Goal: Register for event/course

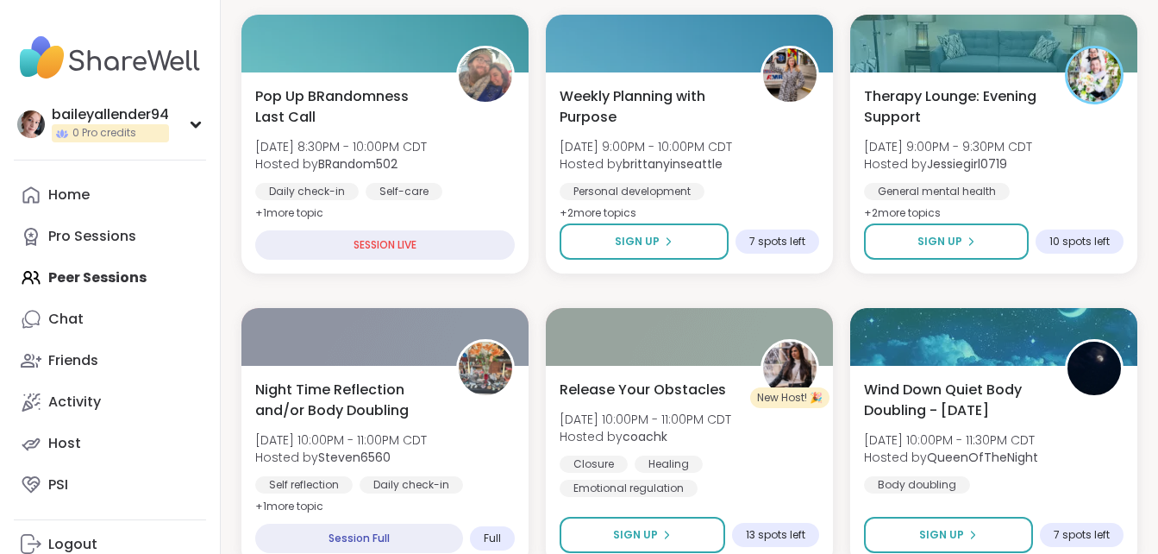
scroll to position [529, 0]
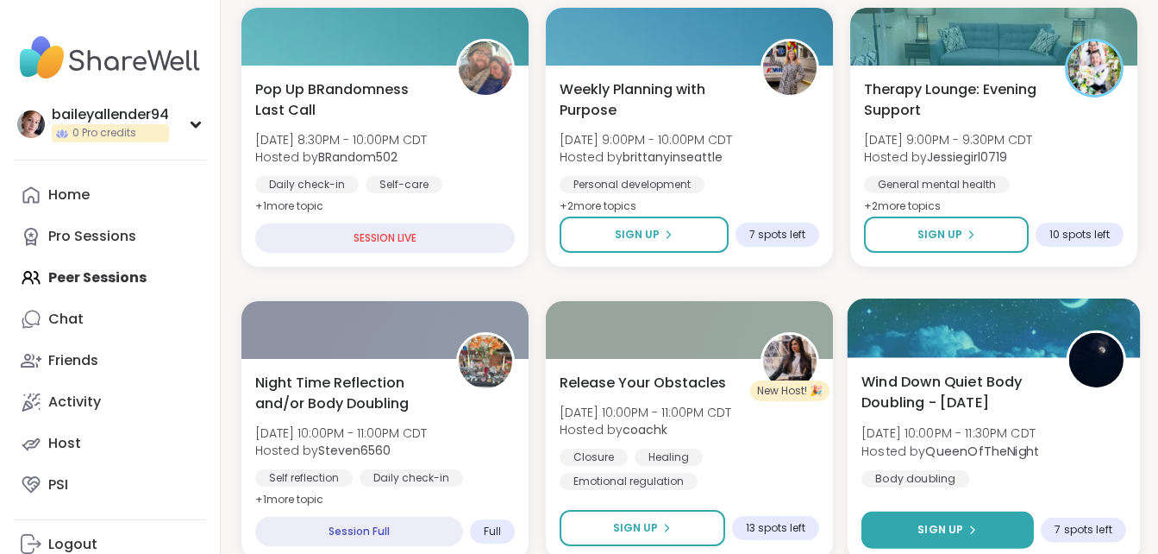
click at [906, 524] on button "Sign Up" at bounding box center [947, 529] width 172 height 37
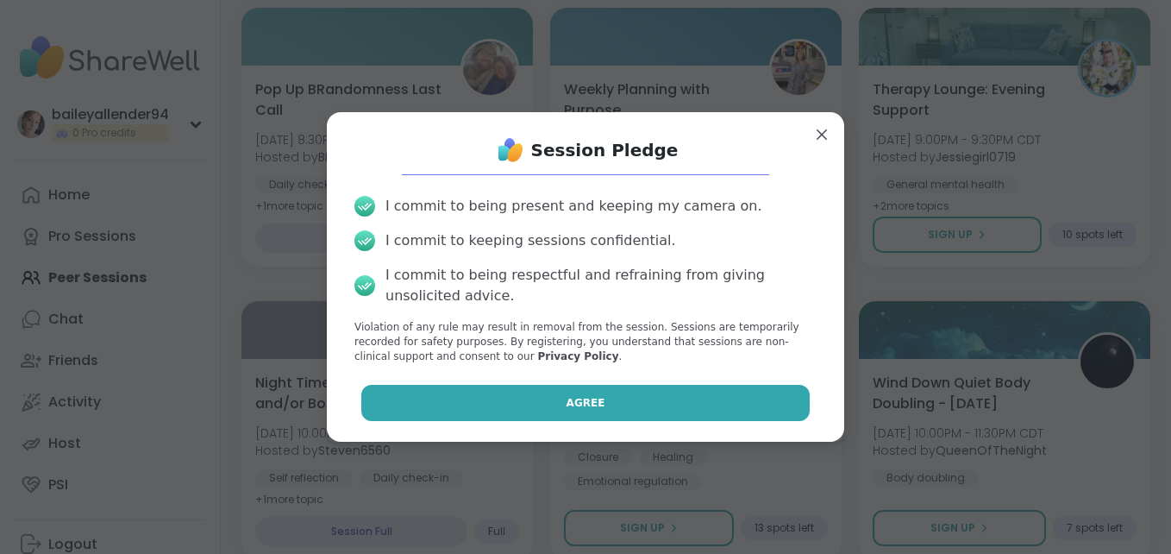
click at [736, 389] on button "Agree" at bounding box center [585, 403] width 449 height 36
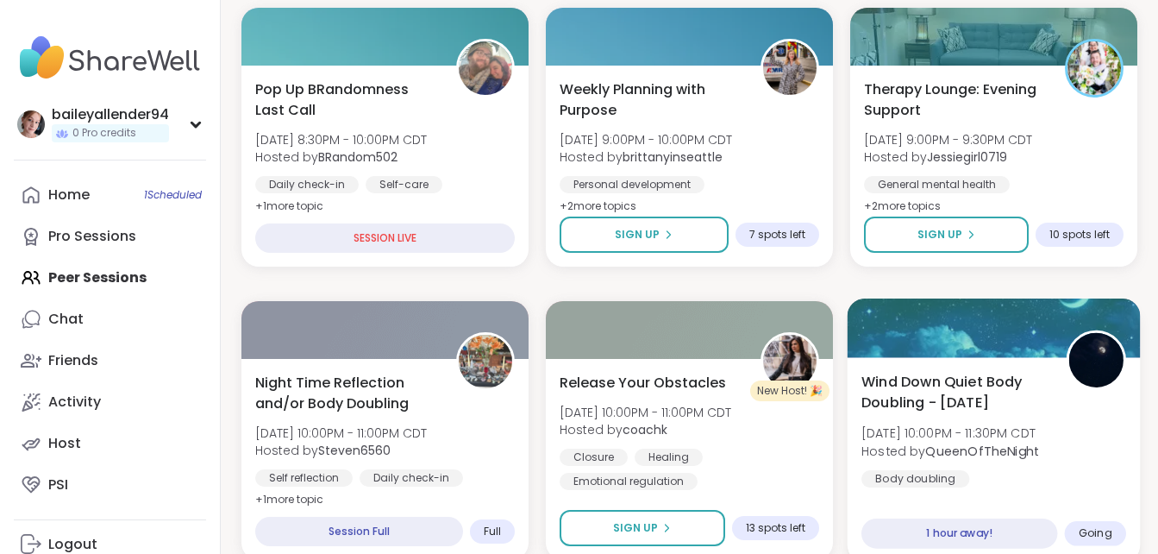
click at [942, 519] on div "Wind Down Quiet Body Doubling - [DATE] [DATE] 10:00PM - 11:30PM CDT Hosted by Q…" at bounding box center [994, 459] width 293 height 205
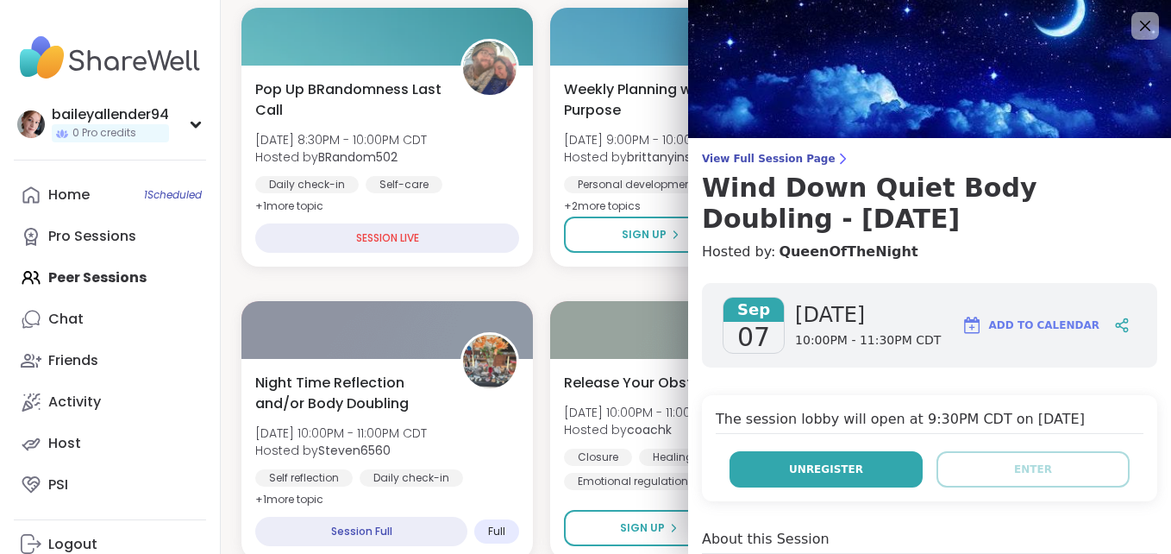
click at [874, 471] on button "Unregister" at bounding box center [826, 469] width 193 height 36
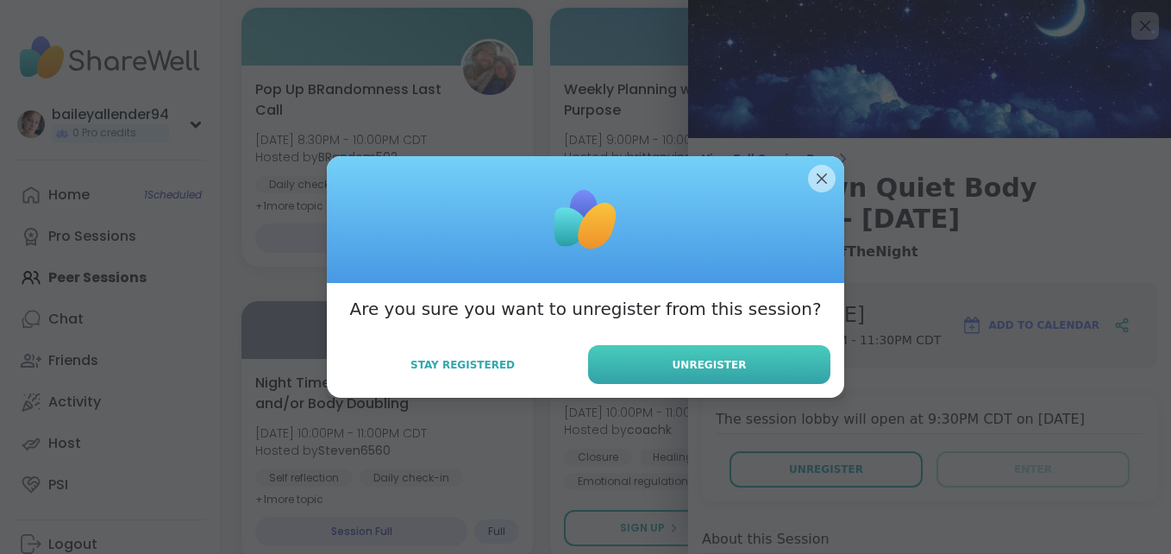
click at [753, 371] on button "Unregister" at bounding box center [709, 364] width 242 height 39
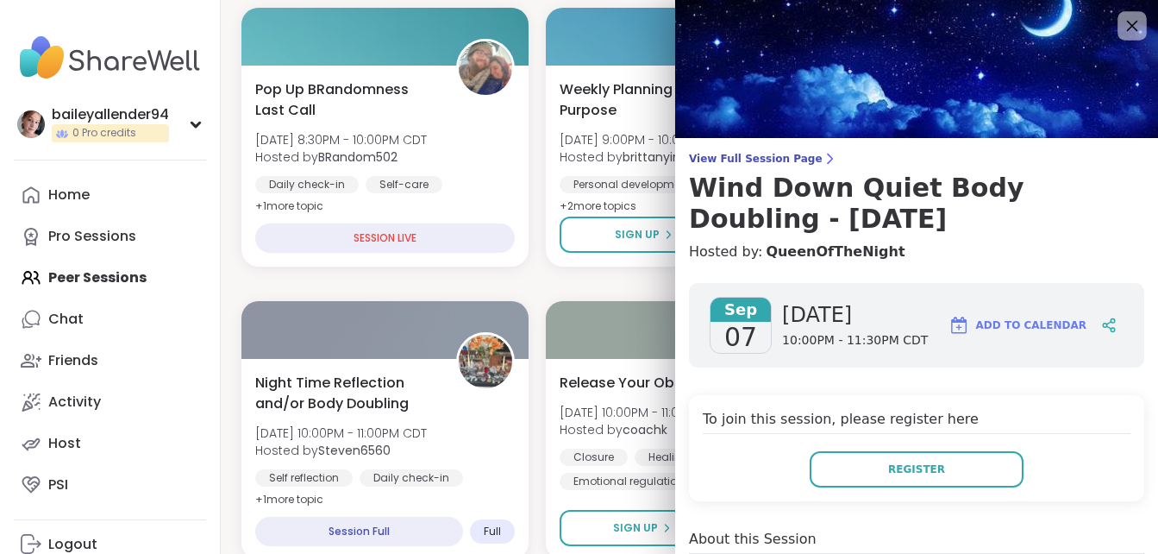
click at [1124, 20] on icon at bounding box center [1132, 26] width 22 height 22
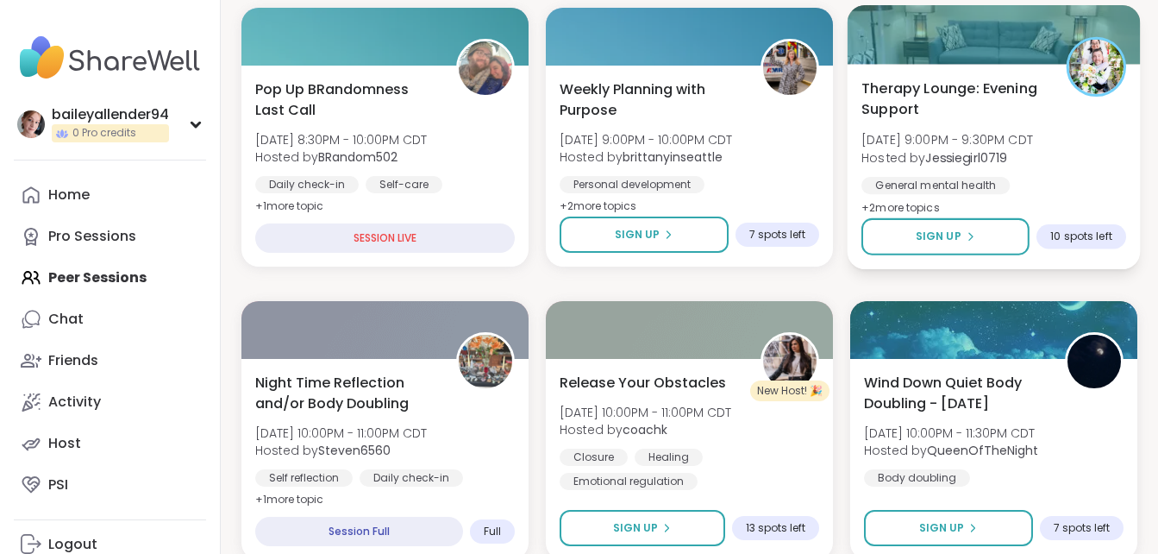
click at [967, 216] on div "Therapy Lounge: Evening Support [DATE] 9:00PM - 9:30PM CDT Hosted by Jessiegirl…" at bounding box center [994, 166] width 293 height 205
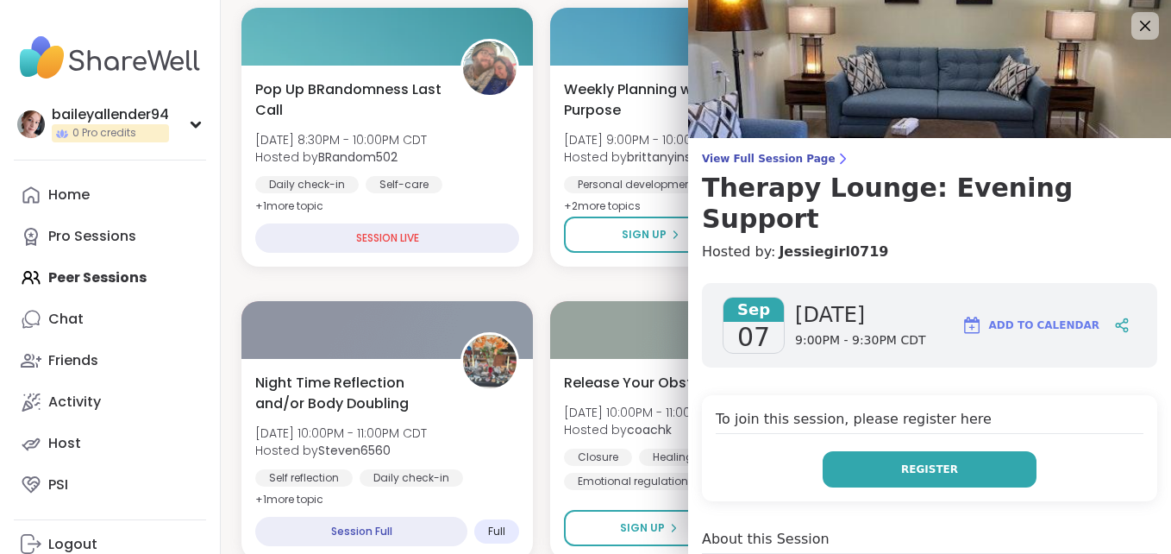
click at [868, 451] on button "Register" at bounding box center [930, 469] width 214 height 36
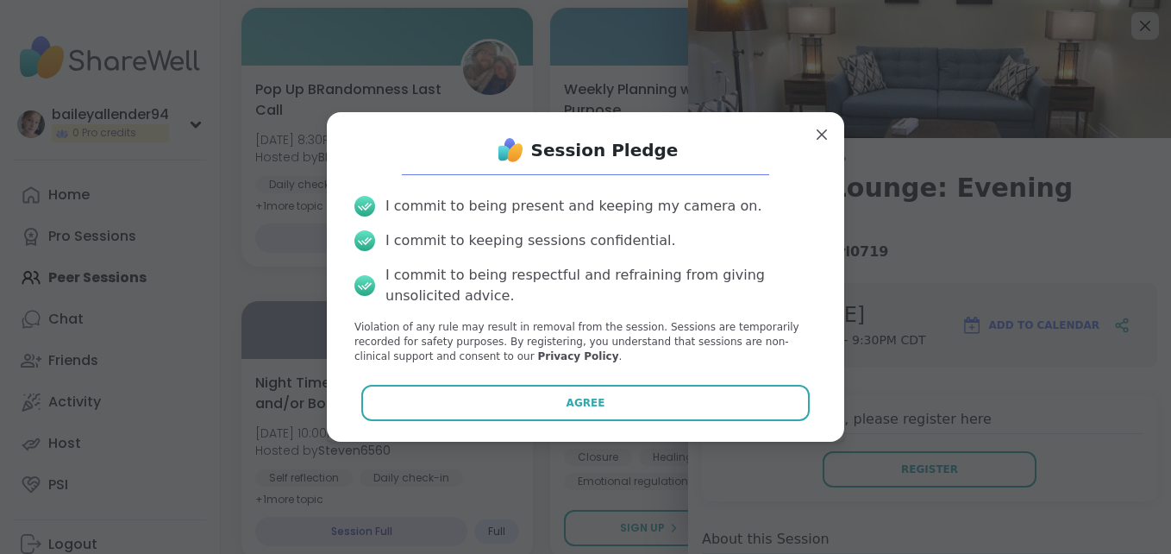
click at [724, 395] on button "Agree" at bounding box center [585, 403] width 449 height 36
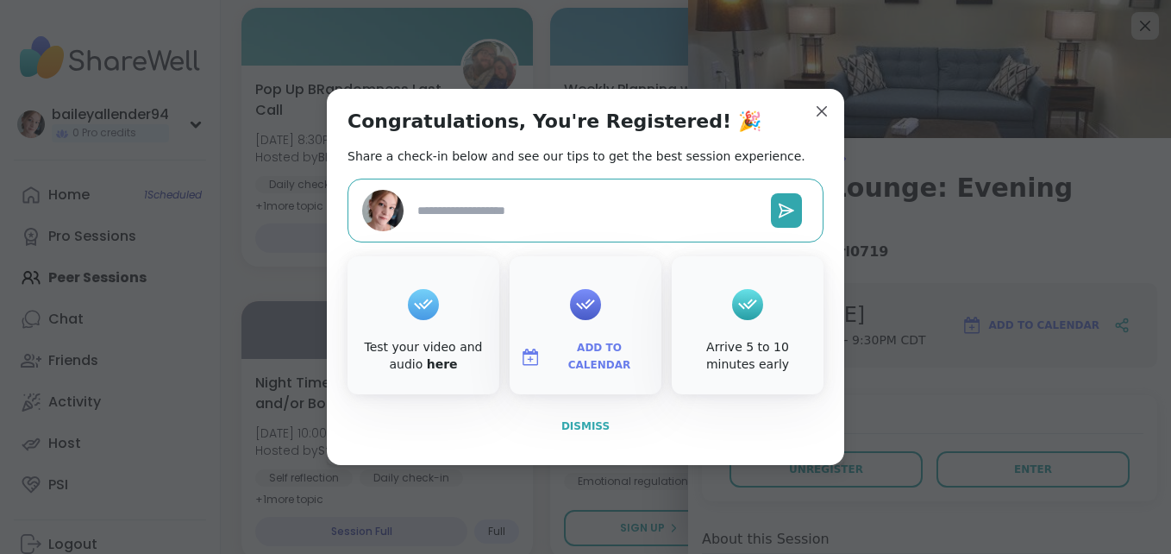
click at [582, 440] on button "Dismiss" at bounding box center [586, 426] width 476 height 36
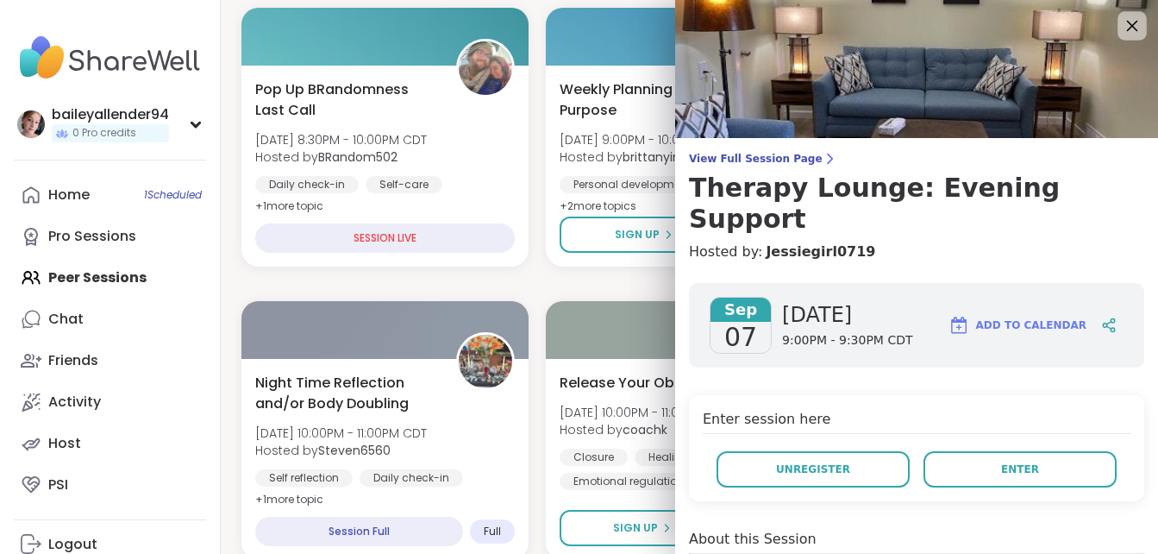
click at [1121, 29] on icon at bounding box center [1132, 26] width 22 height 22
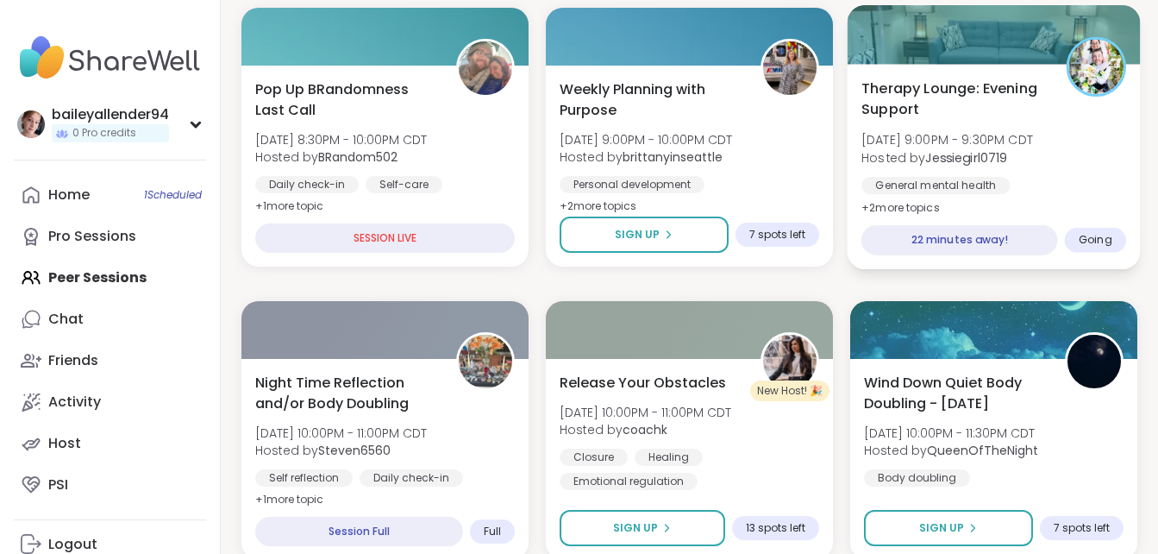
click at [1035, 190] on div "General mental health Finding purpose Self-care" at bounding box center [993, 198] width 265 height 42
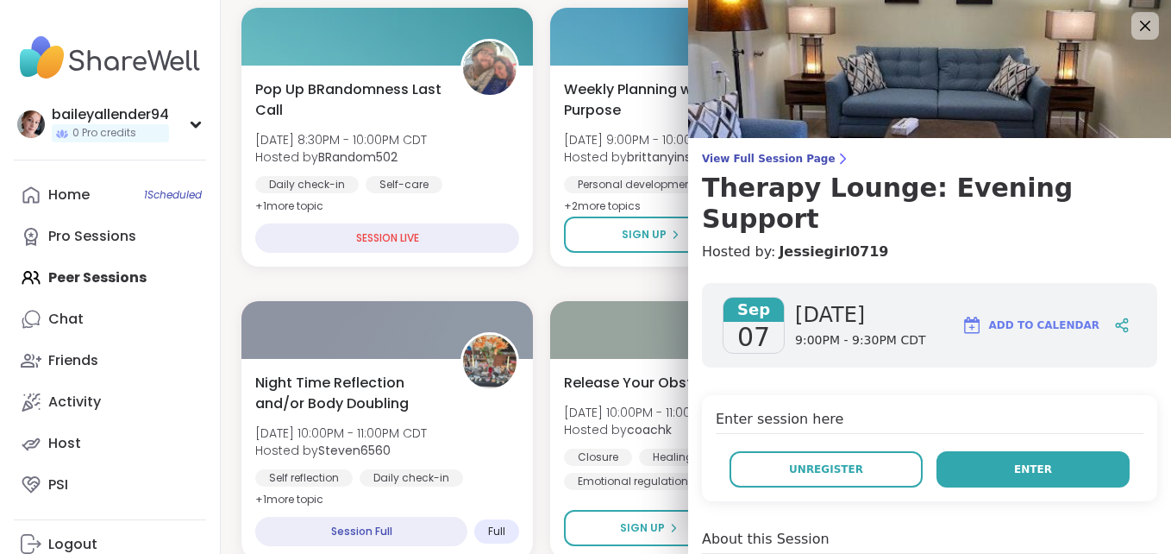
click at [960, 451] on button "Enter" at bounding box center [1033, 469] width 193 height 36
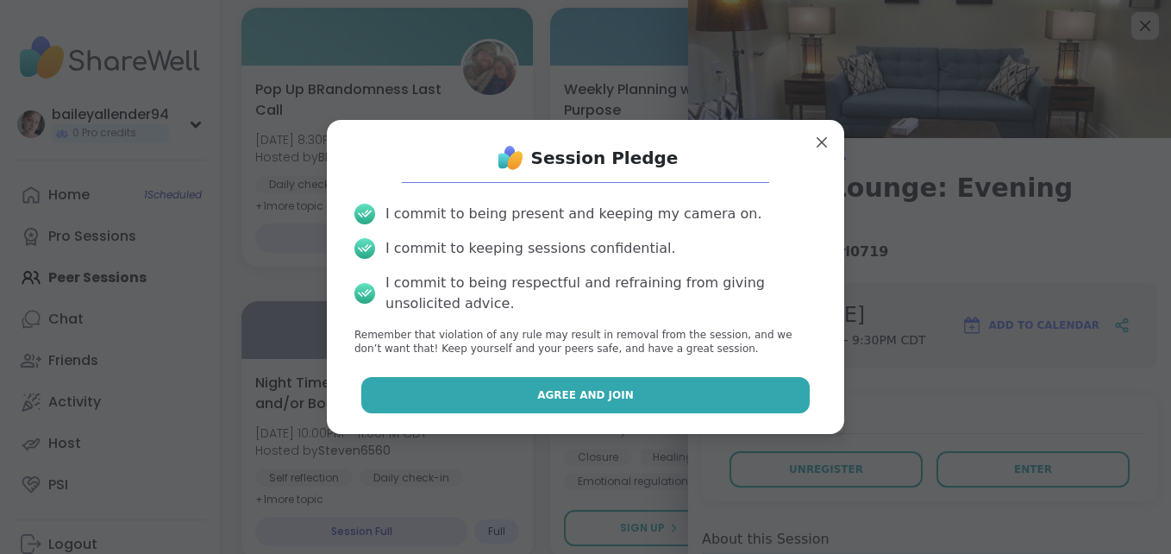
click at [693, 407] on button "Agree and Join" at bounding box center [585, 395] width 449 height 36
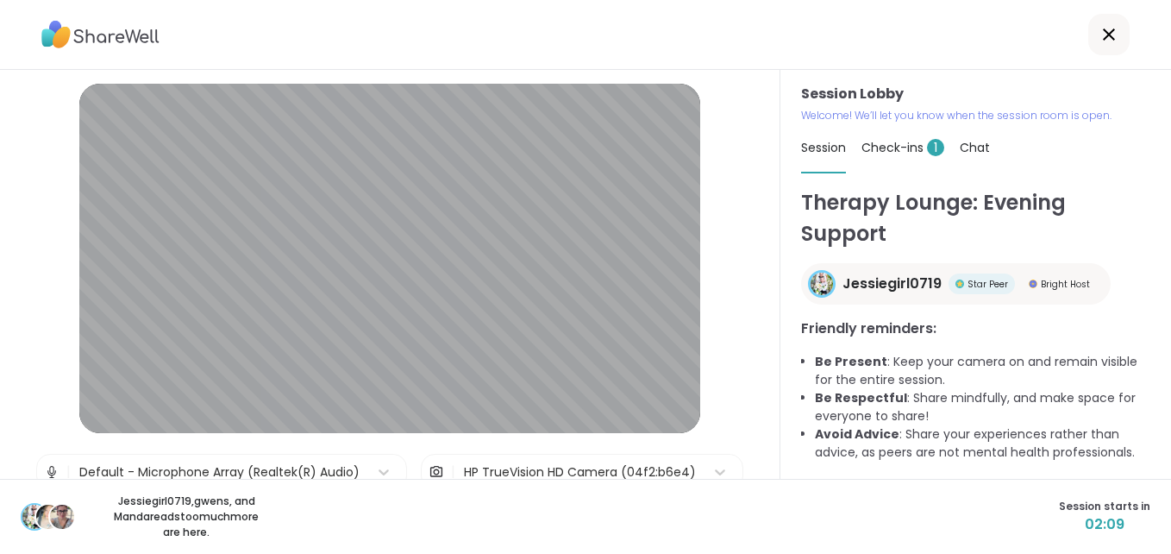
click at [1081, 526] on span "02:09" at bounding box center [1104, 524] width 91 height 21
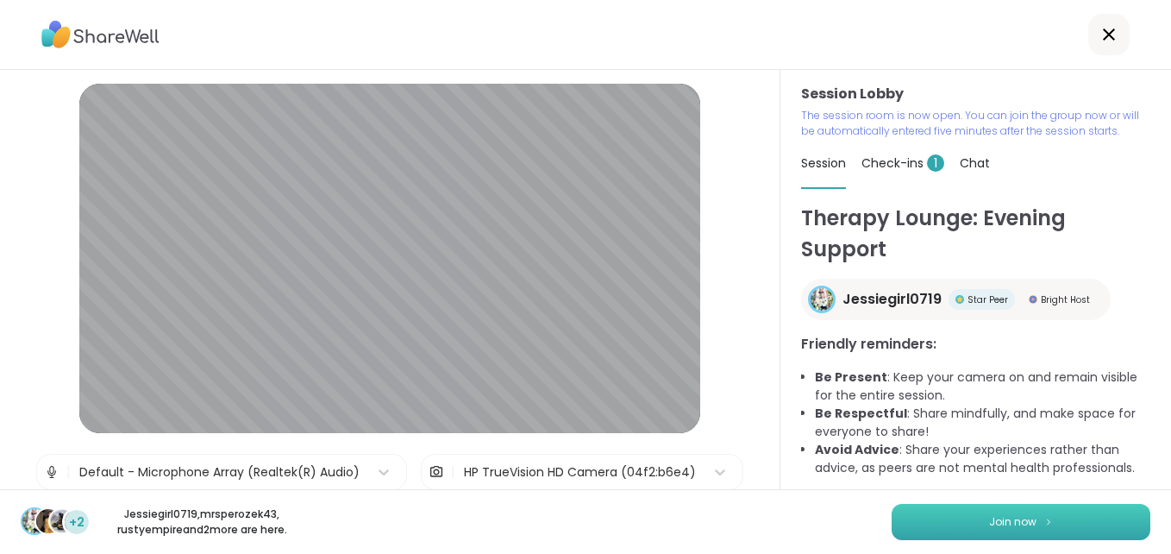
click at [1013, 510] on button "Join now" at bounding box center [1021, 522] width 259 height 36
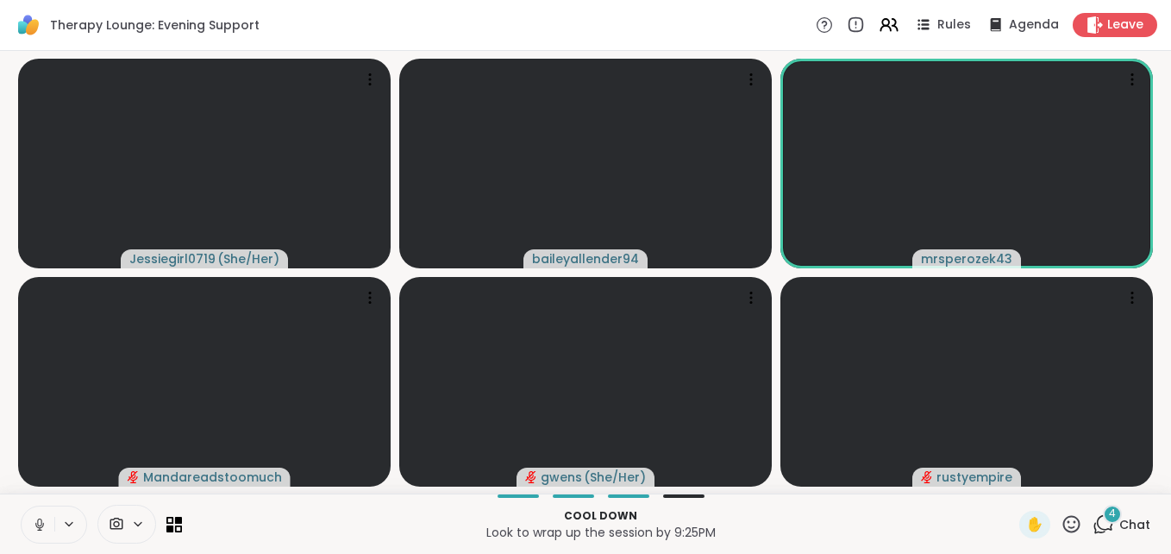
click at [1103, 512] on div "4" at bounding box center [1112, 513] width 19 height 19
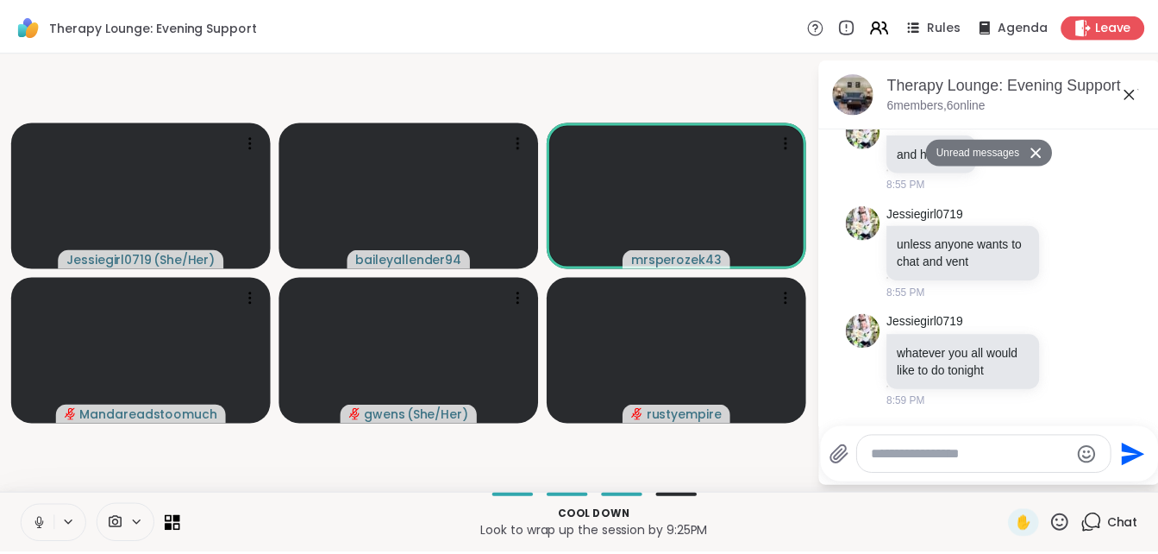
scroll to position [361, 0]
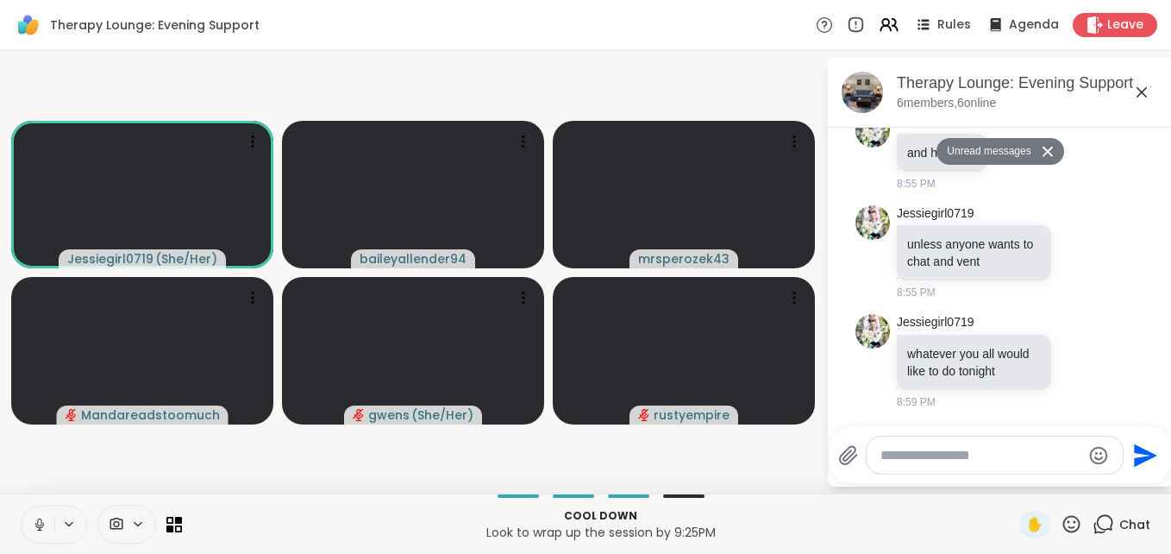
click at [1144, 91] on icon at bounding box center [1141, 92] width 21 height 21
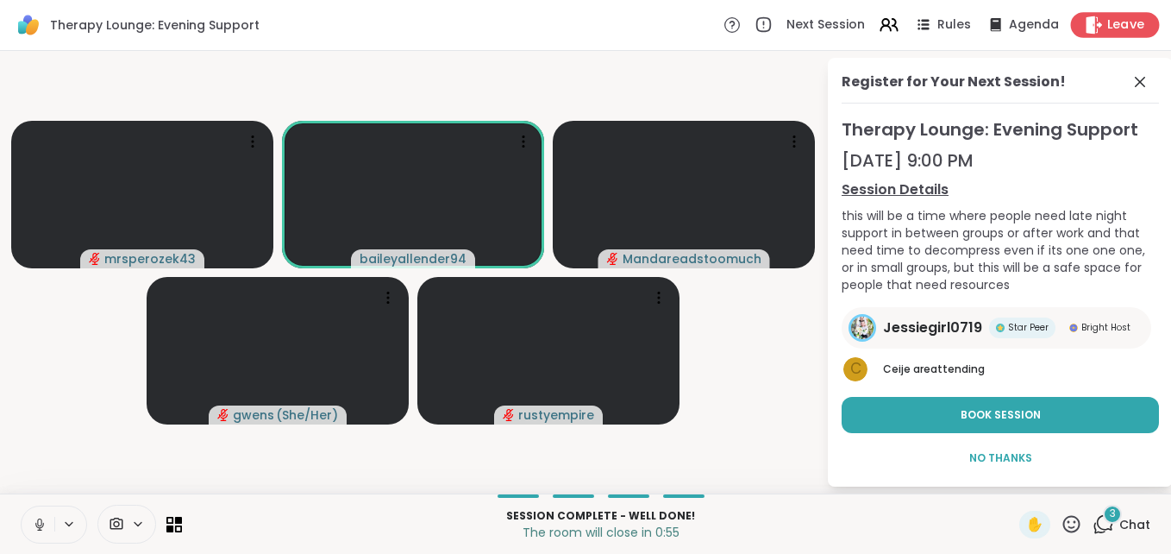
click at [1112, 18] on span "Leave" at bounding box center [1126, 25] width 38 height 18
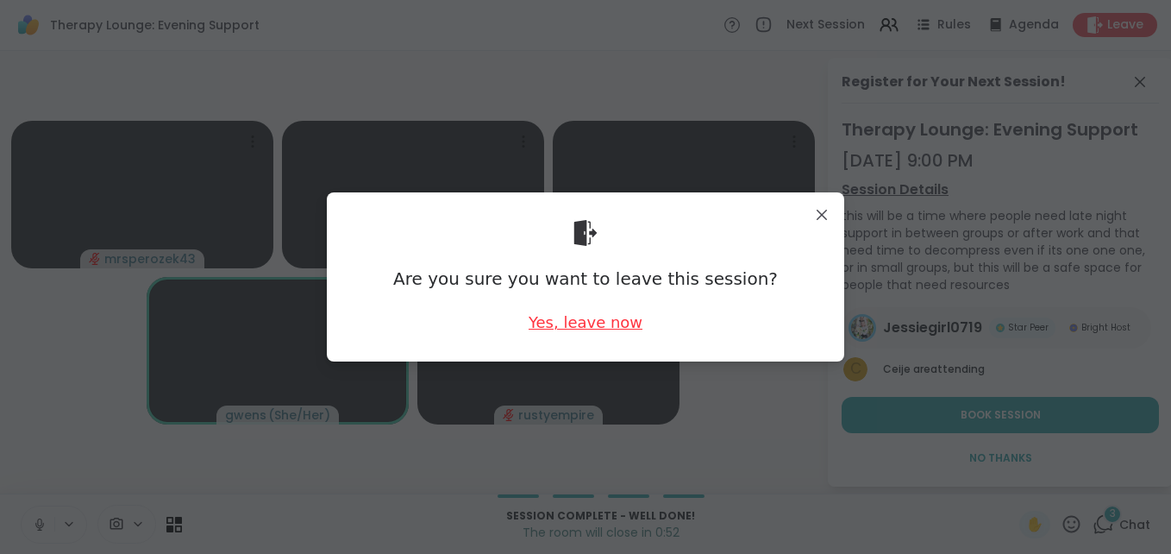
click at [554, 325] on div "Yes, leave now" at bounding box center [586, 322] width 114 height 22
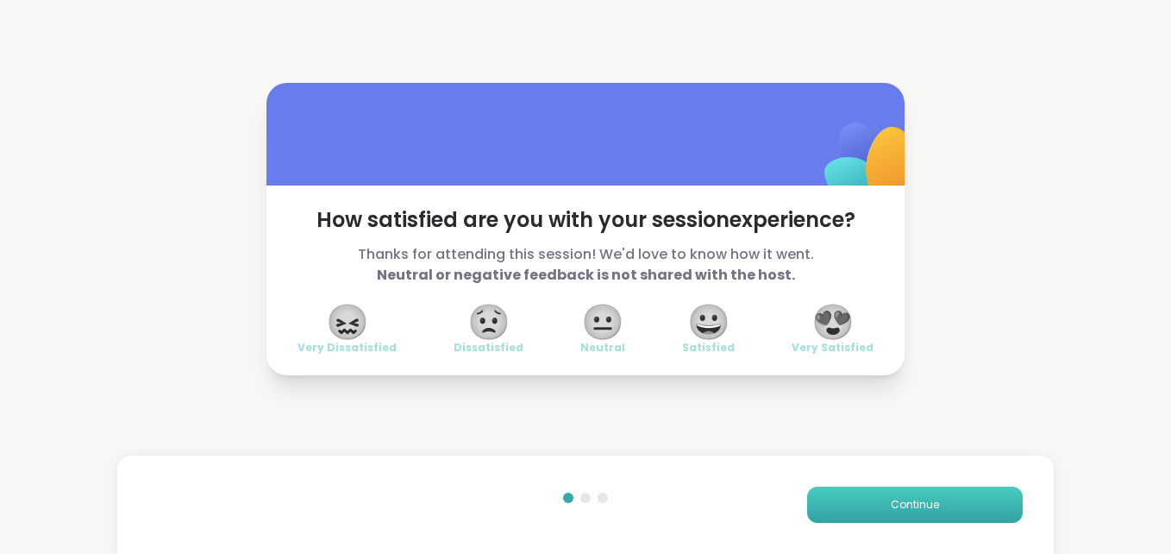
click at [875, 515] on button "Continue" at bounding box center [915, 504] width 216 height 36
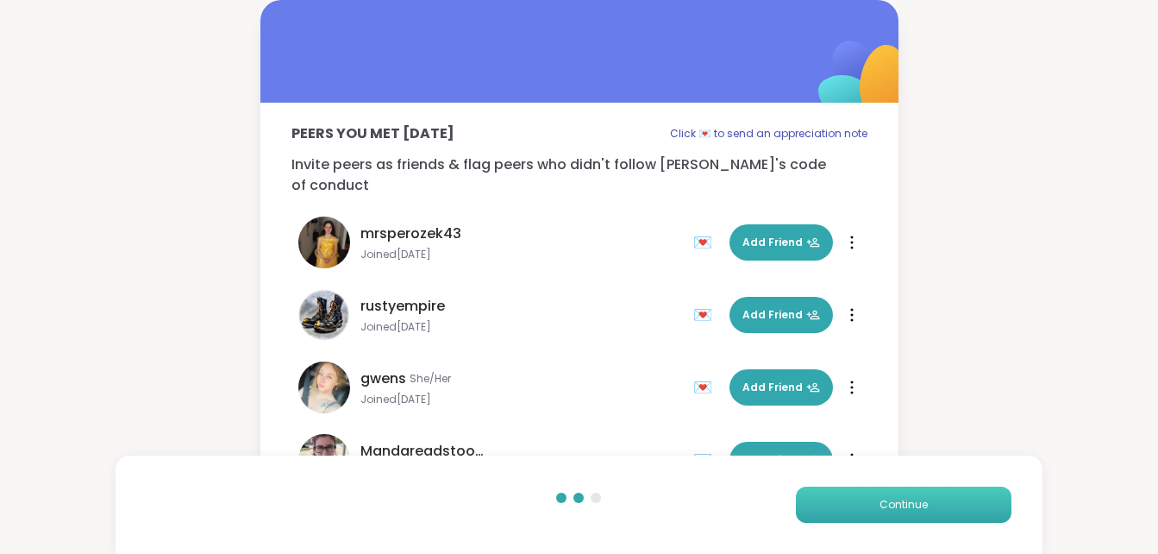
click at [880, 498] on span "Continue" at bounding box center [904, 505] width 48 height 16
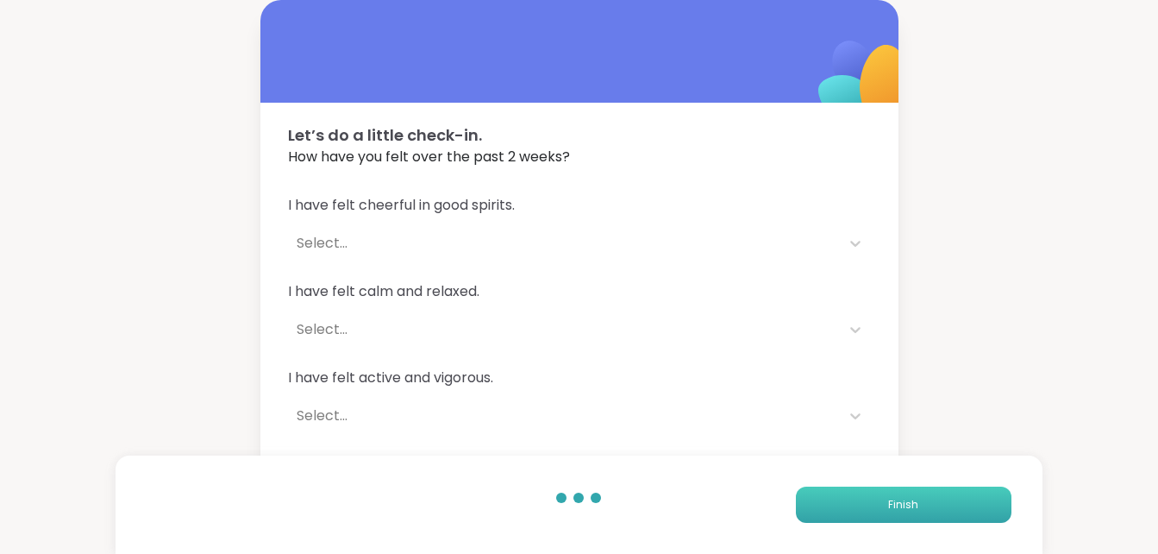
click at [880, 498] on button "Finish" at bounding box center [904, 504] width 216 height 36
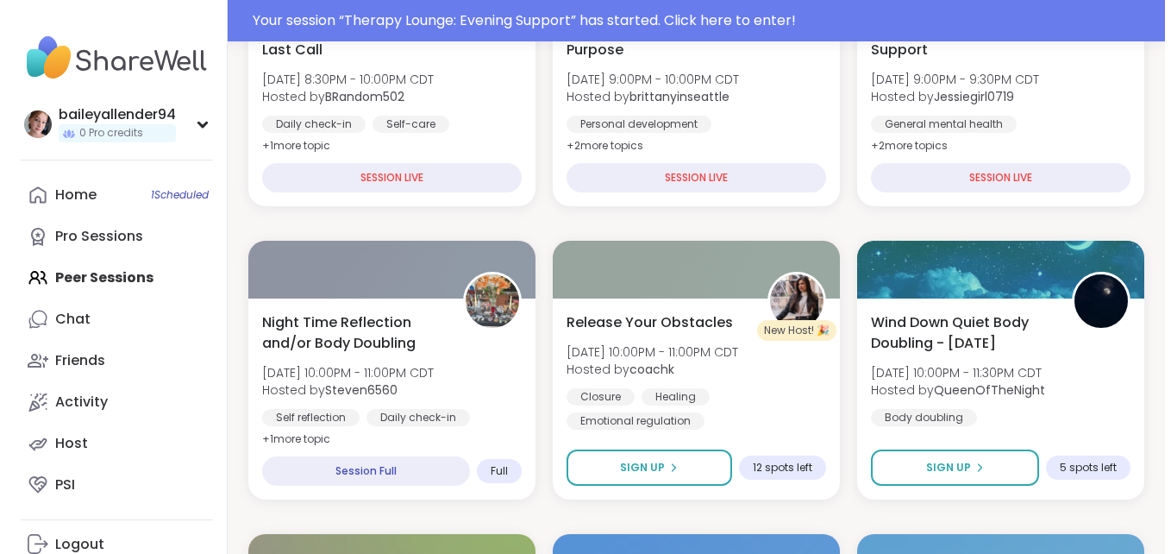
scroll to position [644, 0]
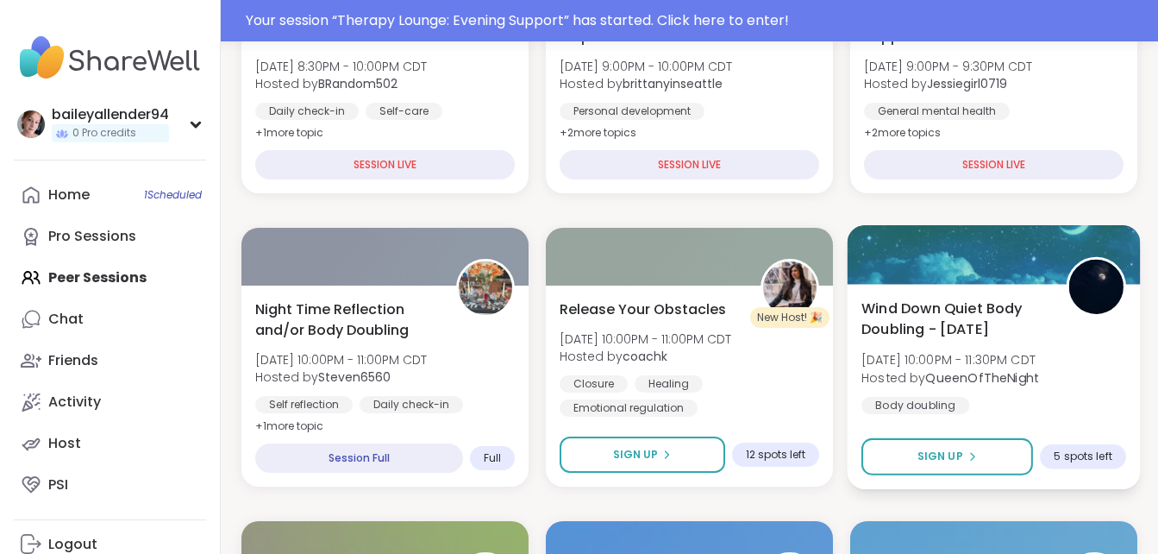
click at [993, 341] on div "Wind Down Quiet Body Doubling - [DATE] [DATE] 10:00PM - 11:30PM CDT Hosted by Q…" at bounding box center [993, 356] width 265 height 116
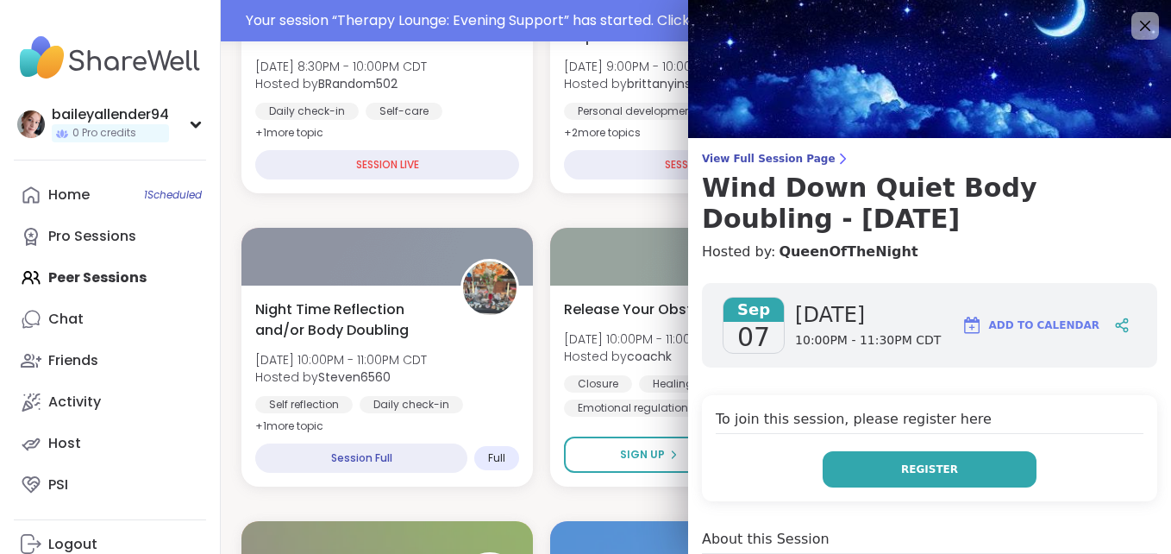
click at [905, 466] on span "Register" at bounding box center [929, 469] width 57 height 16
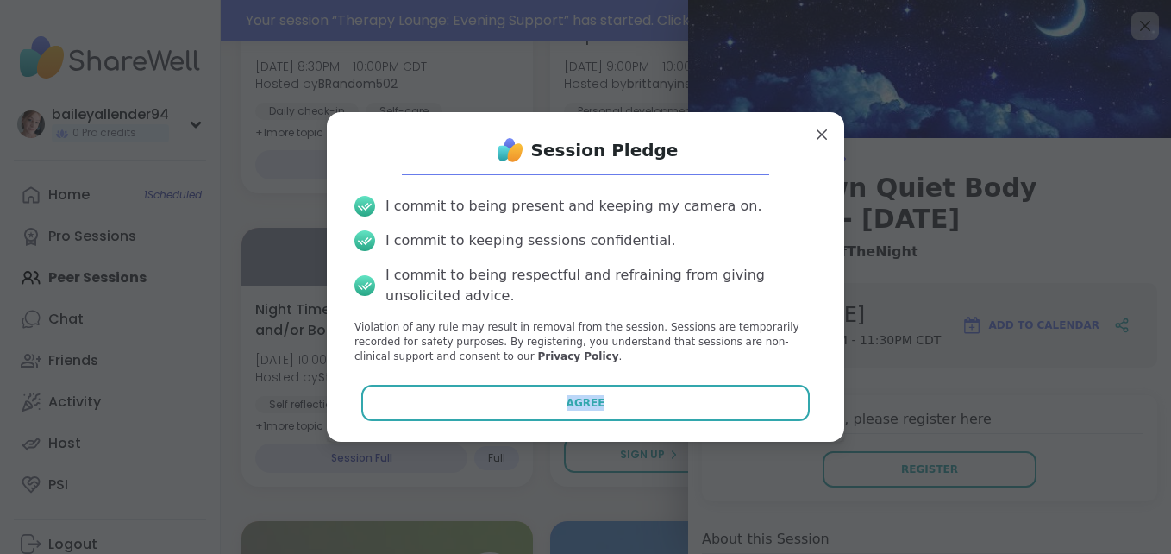
click at [687, 382] on div "Session Pledge I commit to being present and keeping my camera on. I commit to …" at bounding box center [586, 276] width 490 height 301
drag, startPoint x: 687, startPoint y: 382, endPoint x: 664, endPoint y: 400, distance: 29.5
click at [664, 400] on button "Agree" at bounding box center [585, 403] width 449 height 36
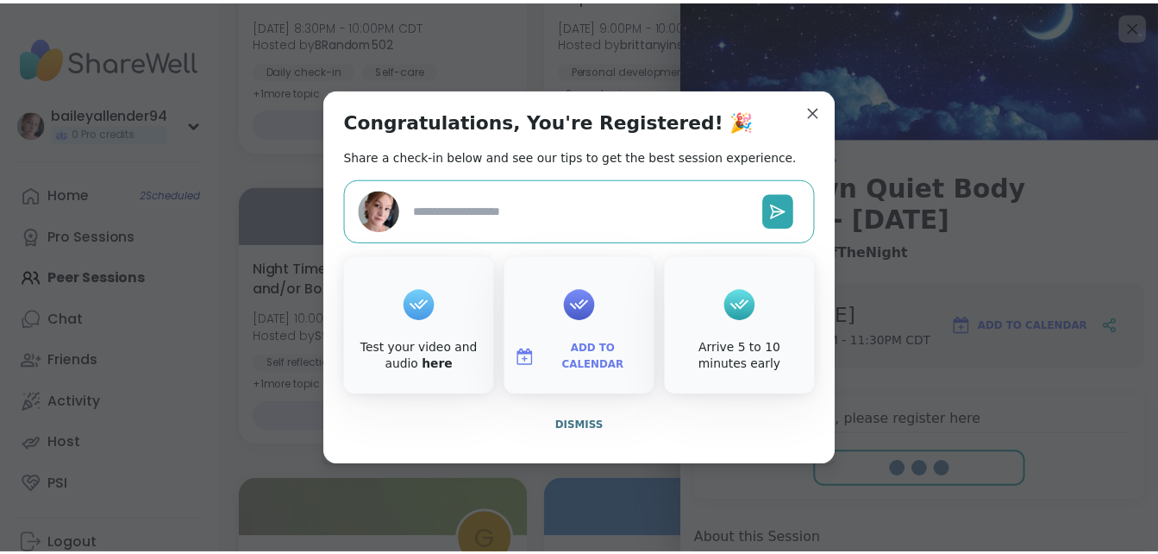
scroll to position [603, 0]
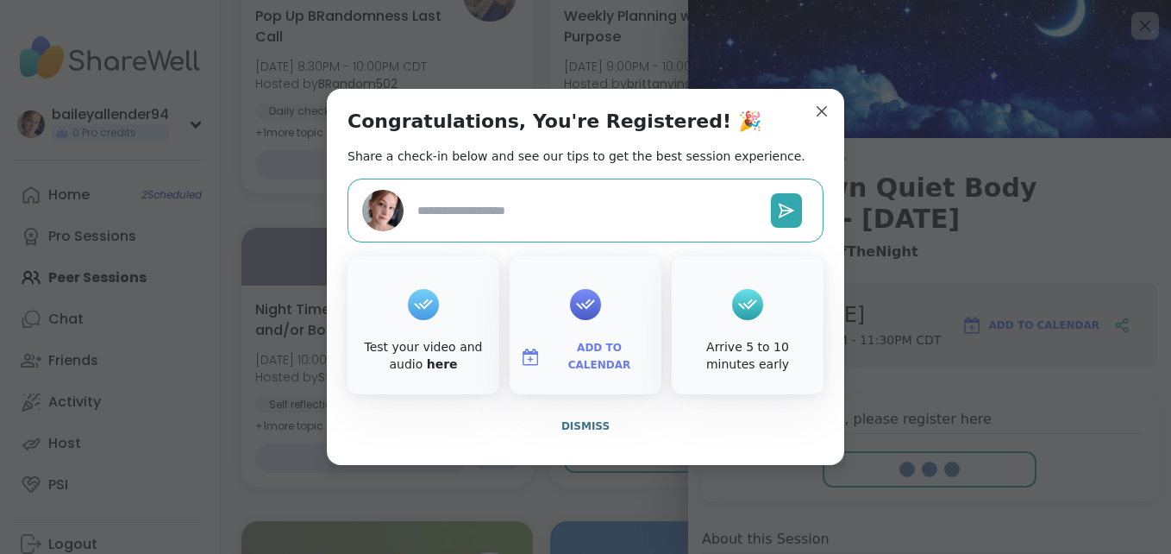
type textarea "*"
click at [561, 431] on span "Dismiss" at bounding box center [585, 426] width 48 height 12
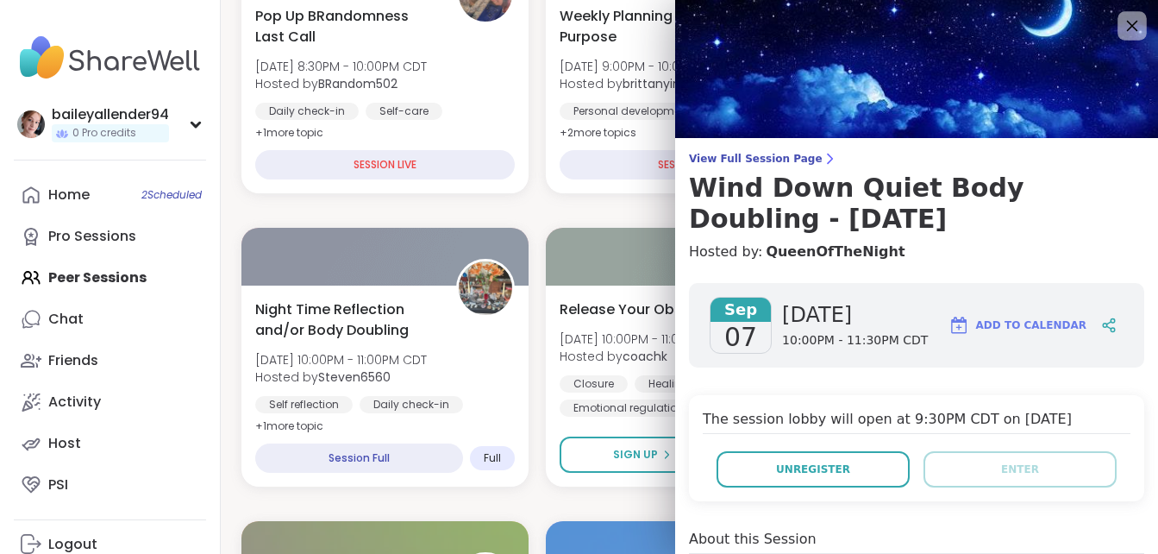
click at [1124, 25] on icon at bounding box center [1132, 26] width 22 height 22
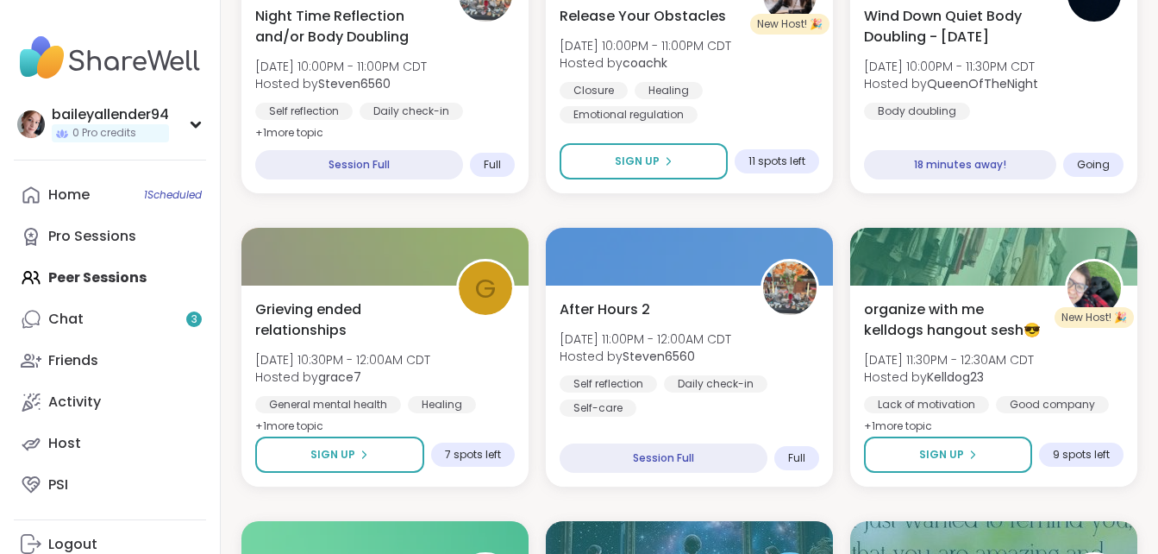
click at [974, 344] on div "organize with me kelldogs hangout sesh😎 [DATE] 11:30PM - 12:30AM CDT Hosted by …" at bounding box center [994, 368] width 260 height 138
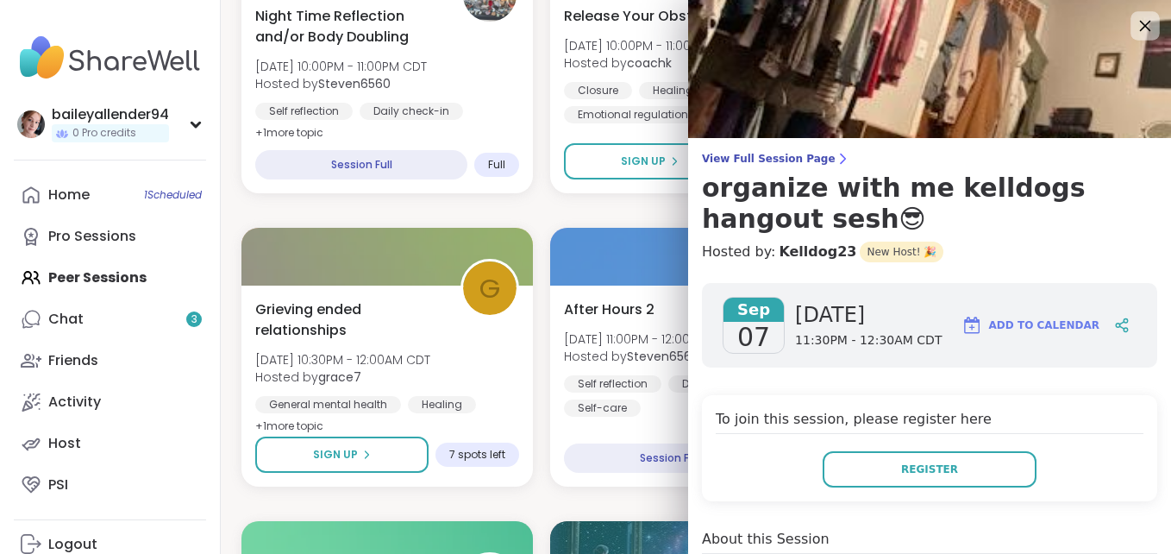
click at [1134, 28] on icon at bounding box center [1145, 26] width 22 height 22
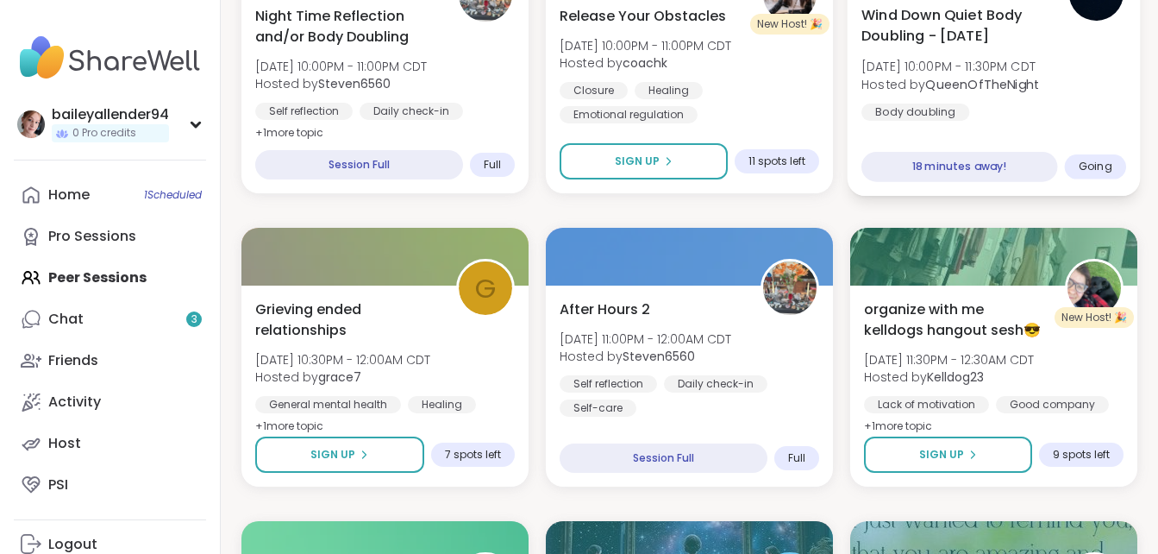
click at [966, 105] on div "Wind Down Quiet Body Doubling - [DATE] [DATE] 10:00PM - 11:30PM CDT Hosted by Q…" at bounding box center [993, 62] width 265 height 116
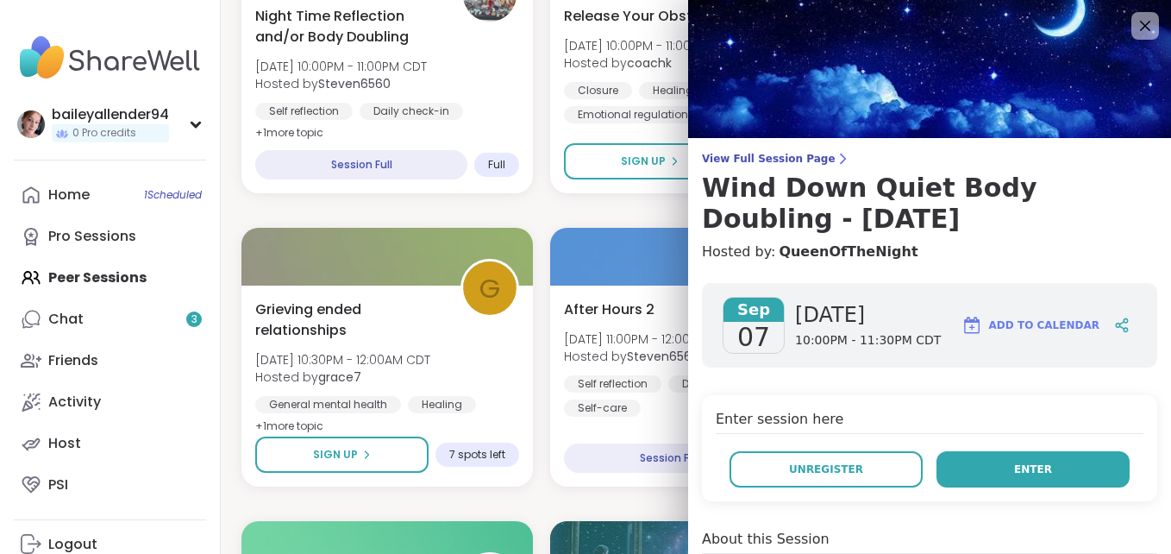
click at [989, 479] on button "Enter" at bounding box center [1033, 469] width 193 height 36
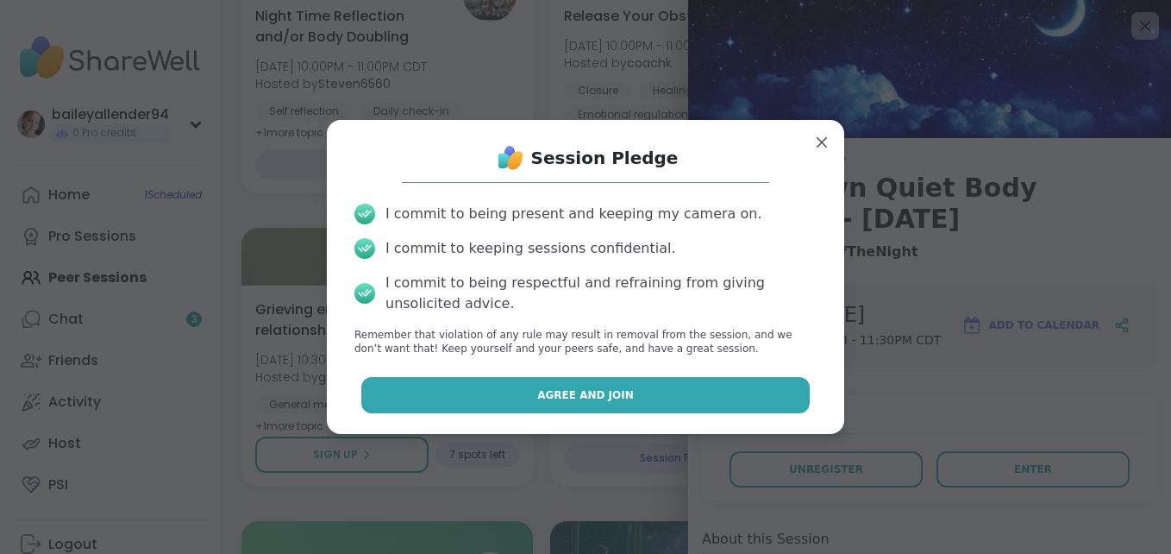
click at [712, 398] on button "Agree and Join" at bounding box center [585, 395] width 449 height 36
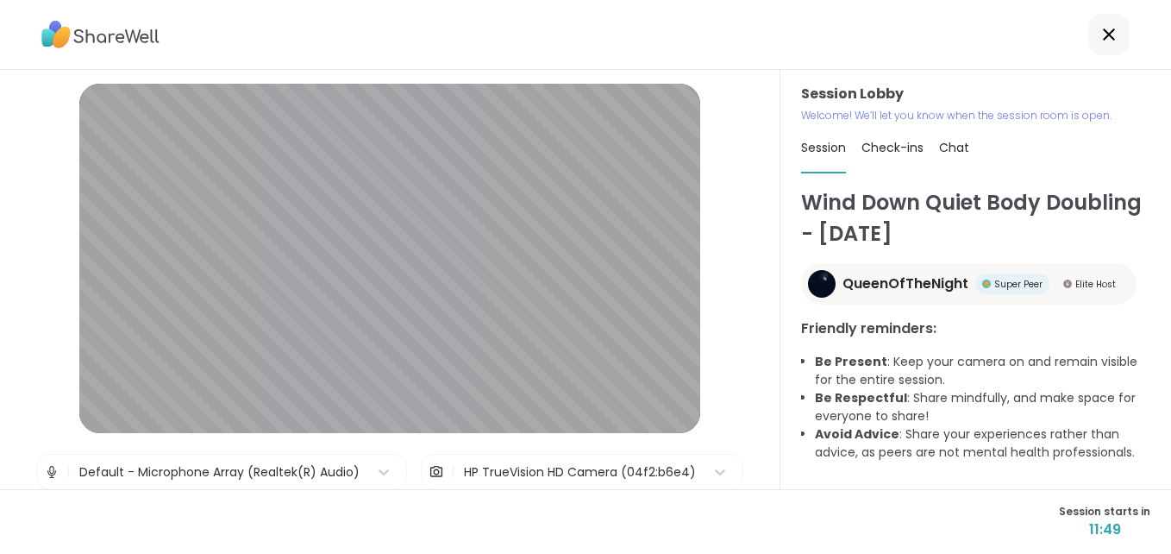
click at [742, 390] on div "Session Lobby | Default - Microphone Array (Realtek(R) Audio) | HP TrueVision H…" at bounding box center [390, 279] width 780 height 419
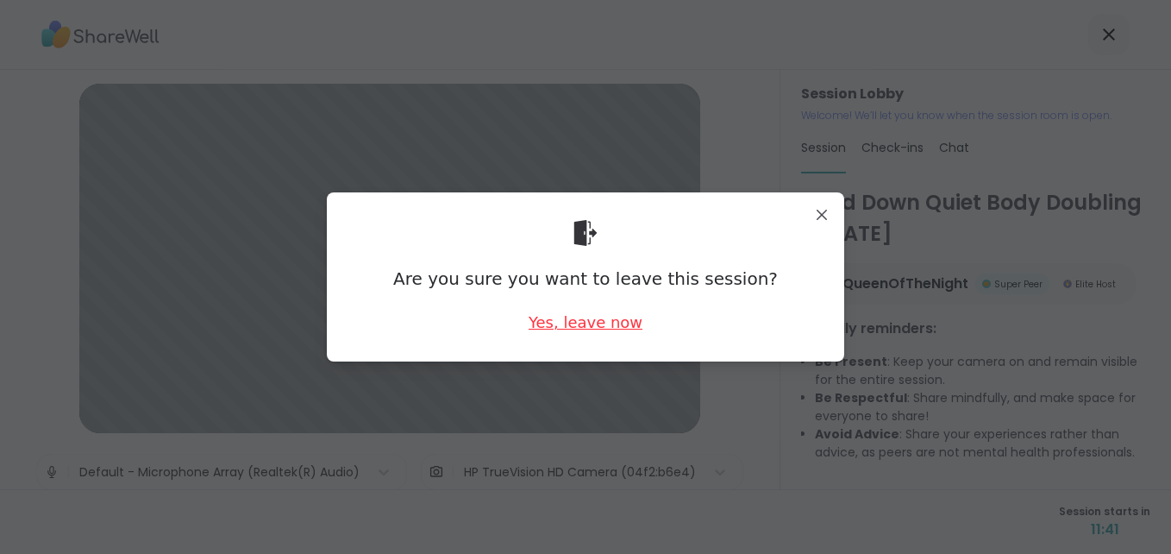
click at [564, 322] on div "Yes, leave now" at bounding box center [586, 322] width 114 height 22
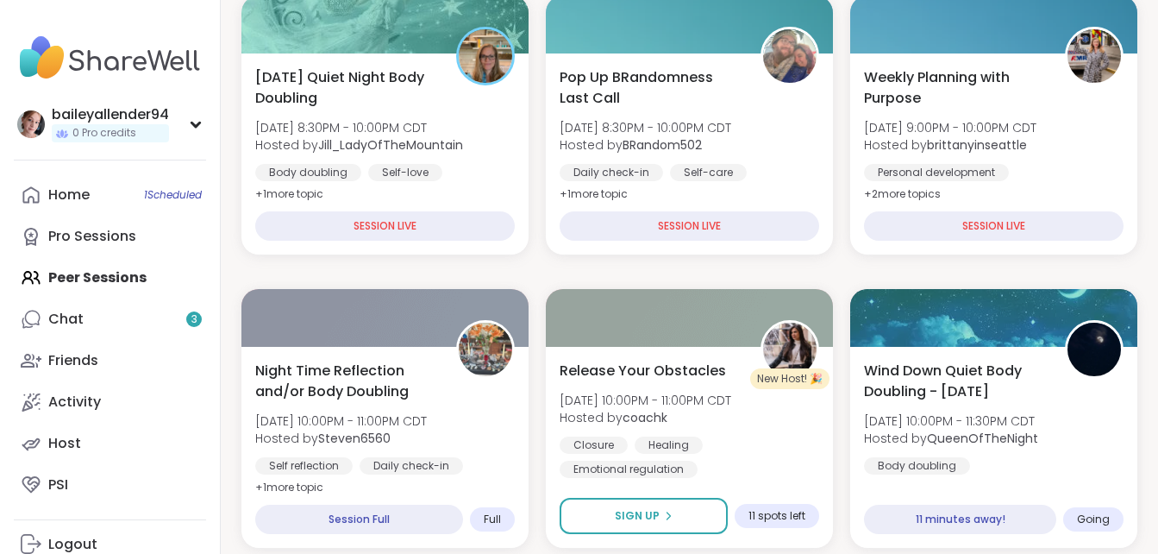
scroll to position [261, 0]
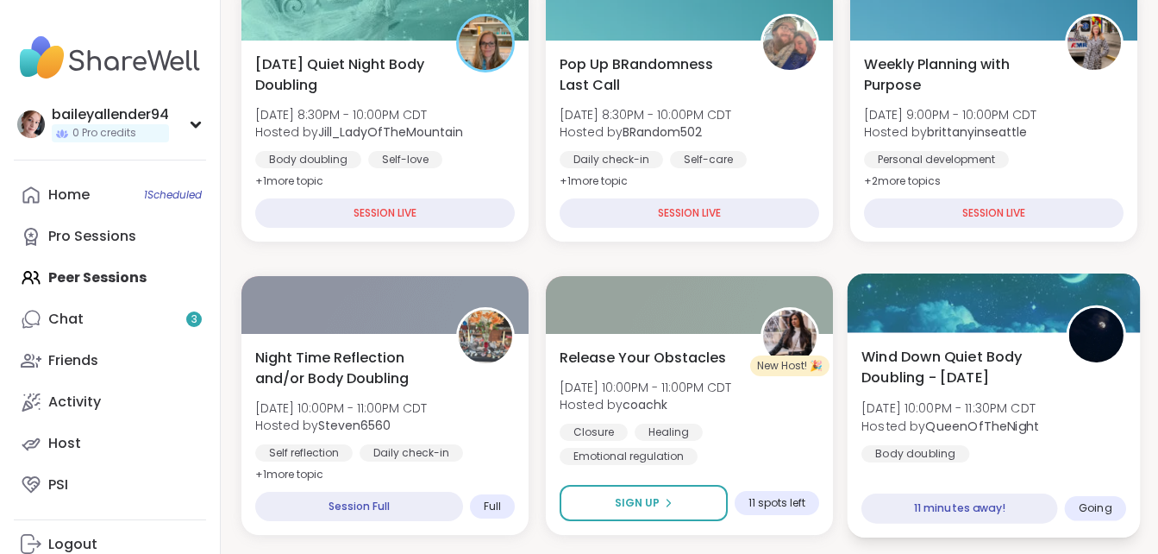
click at [983, 414] on span "[DATE] 10:00PM - 11:30PM CDT" at bounding box center [950, 407] width 178 height 17
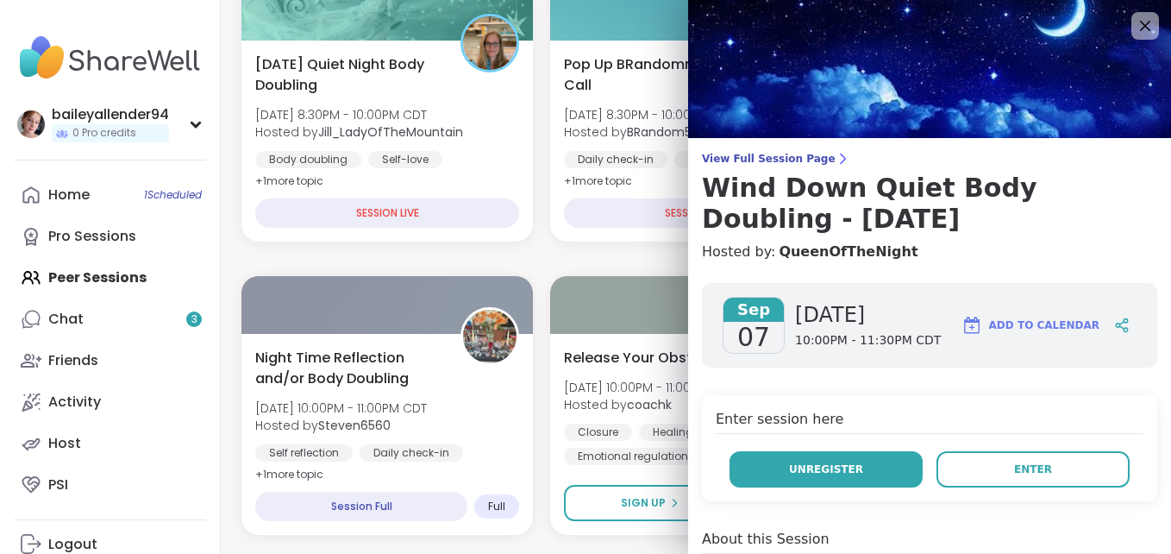
click at [863, 471] on button "Unregister" at bounding box center [826, 469] width 193 height 36
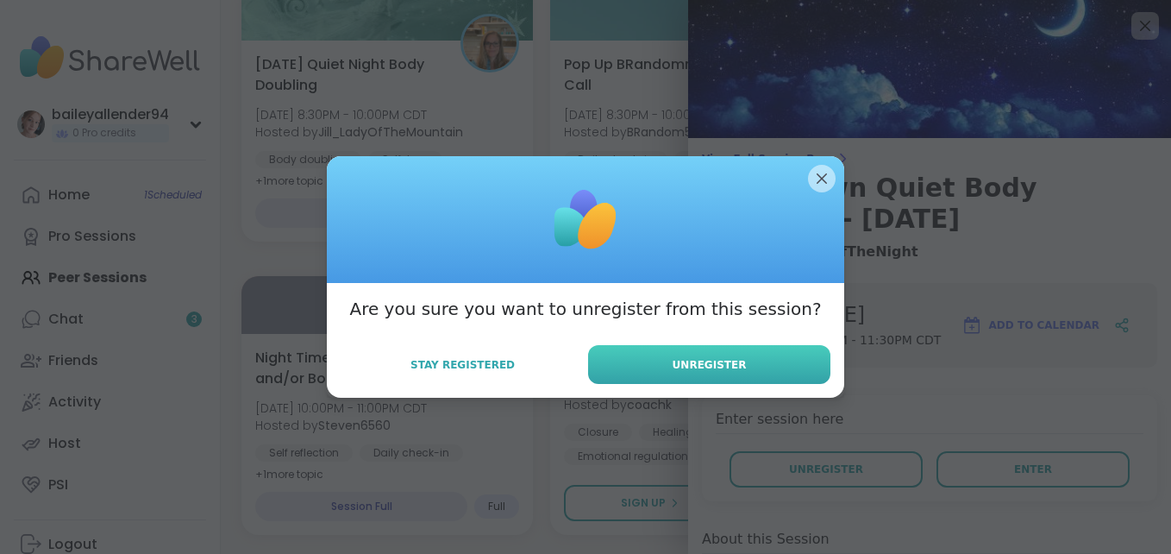
click at [778, 360] on button "Unregister" at bounding box center [709, 364] width 242 height 39
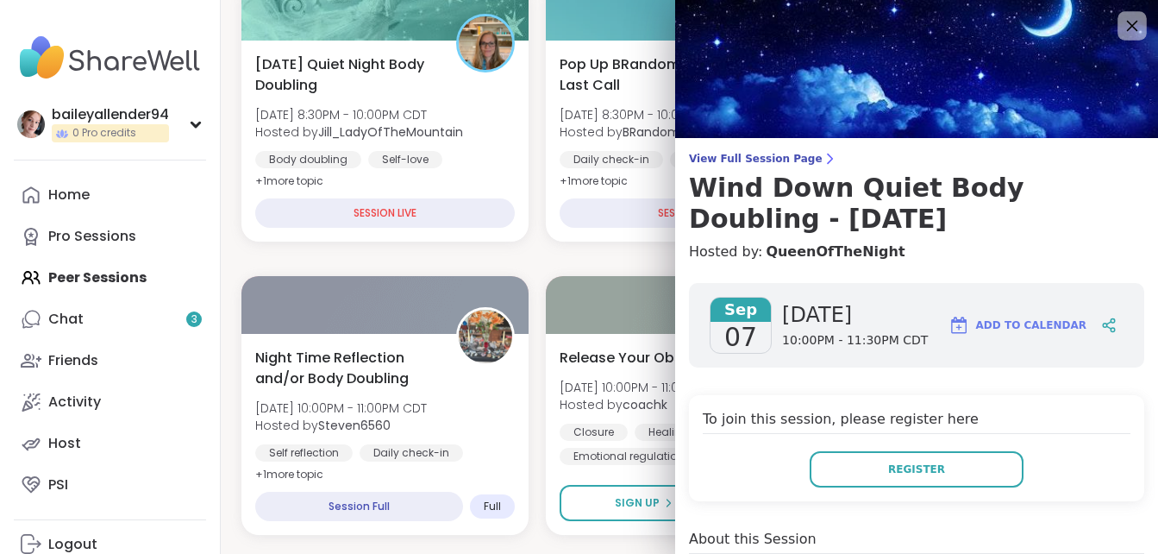
click at [1121, 33] on icon at bounding box center [1132, 26] width 22 height 22
